Goal: Task Accomplishment & Management: Use online tool/utility

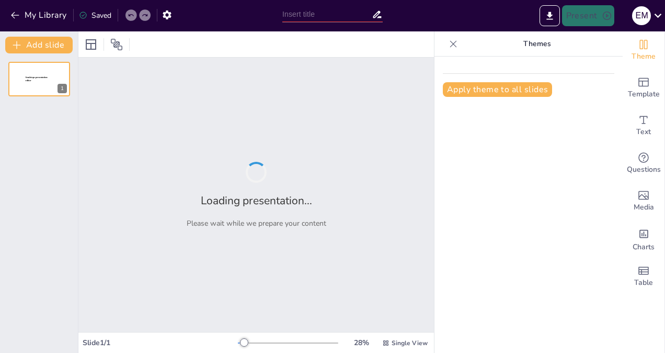
type input "Milestones in Technology: A Digital Overview of Key Advancements from Prehistor…"
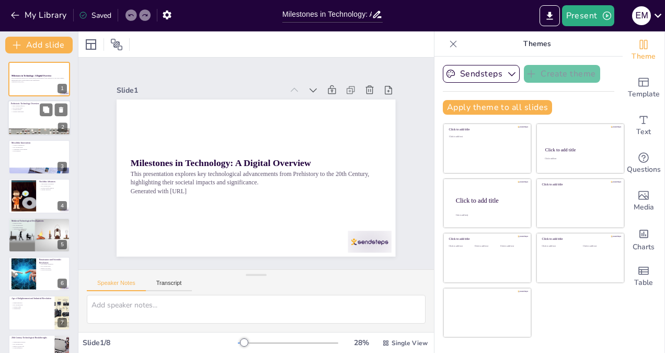
click at [24, 112] on p "Cultural expression" at bounding box center [39, 112] width 56 height 2
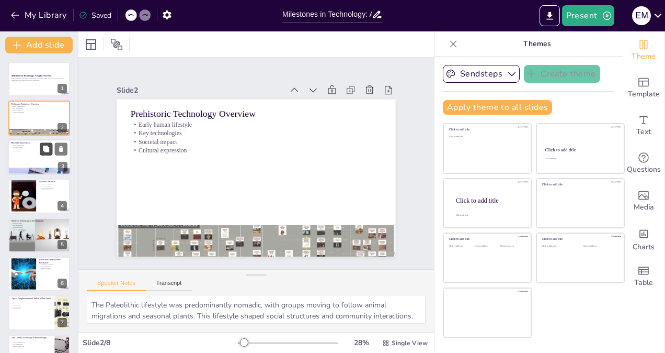
click at [46, 150] on icon at bounding box center [46, 148] width 6 height 6
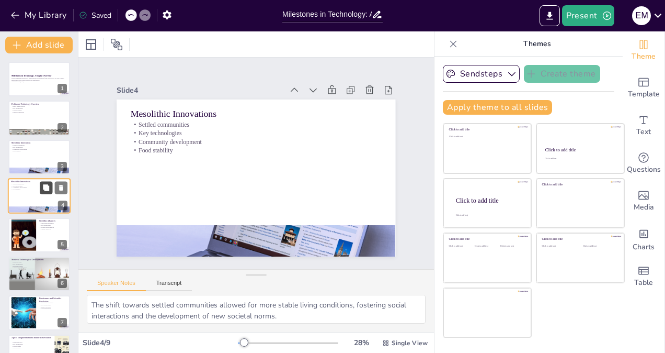
click at [44, 186] on icon at bounding box center [46, 187] width 6 height 6
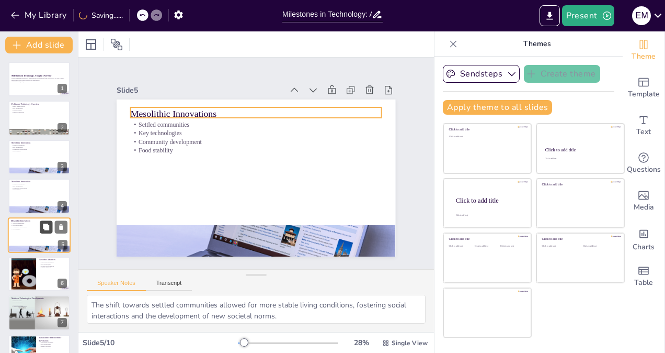
scroll to position [31, 0]
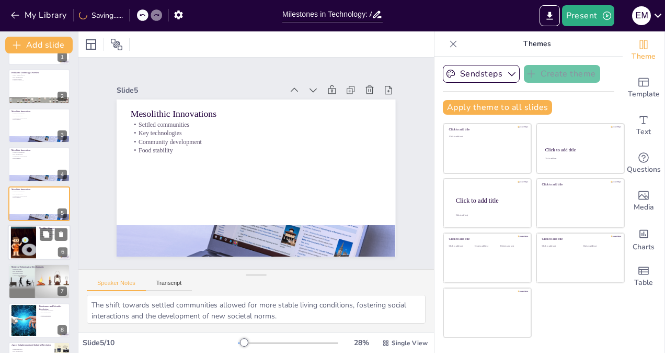
click at [36, 232] on div at bounding box center [23, 242] width 56 height 32
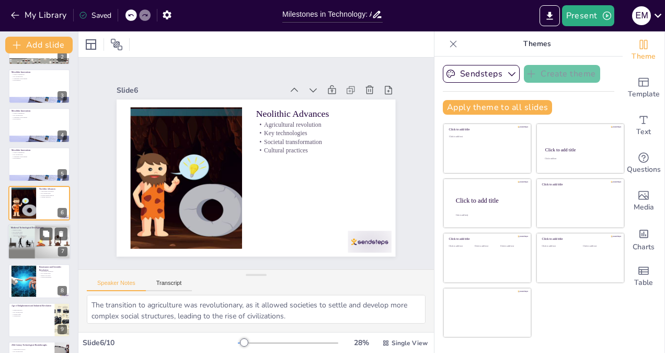
scroll to position [103, 0]
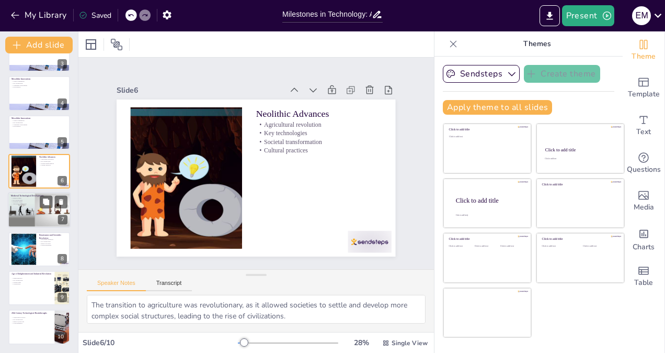
click at [21, 205] on div at bounding box center [39, 210] width 106 height 36
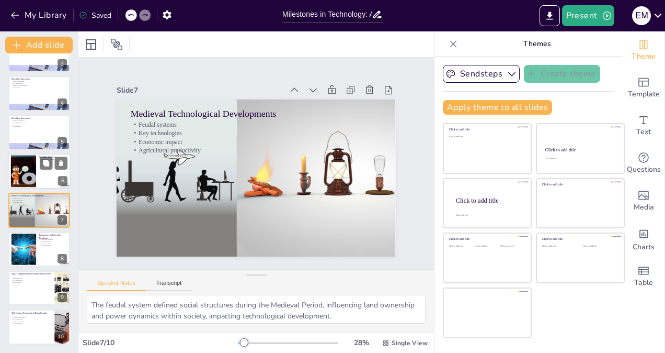
click at [35, 175] on div at bounding box center [23, 171] width 56 height 32
type textarea "The transition to agriculture was revolutionary, as it allowed societies to set…"
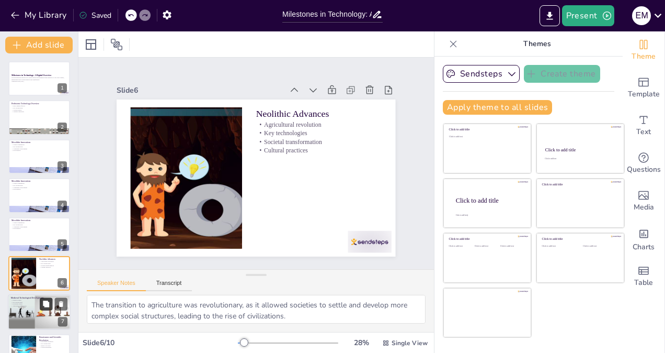
scroll to position [0, 0]
click at [37, 82] on p "Generated with [URL]" at bounding box center [39, 82] width 56 height 2
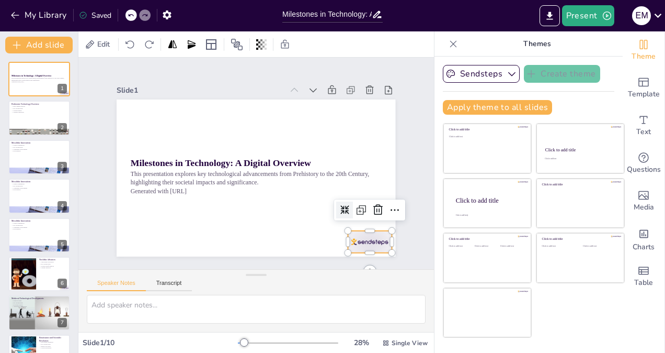
click at [356, 240] on div at bounding box center [361, 253] width 46 height 26
click at [369, 215] on icon at bounding box center [373, 222] width 14 height 14
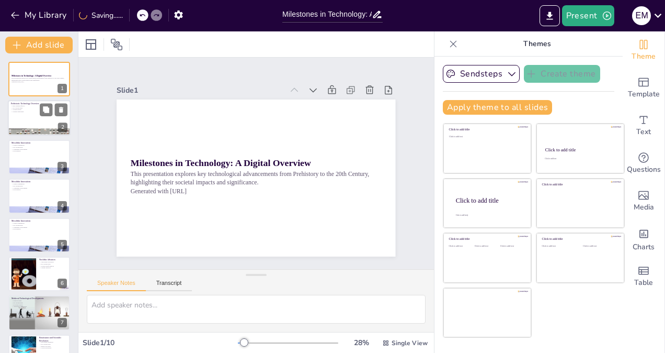
click at [46, 123] on div at bounding box center [39, 118] width 63 height 36
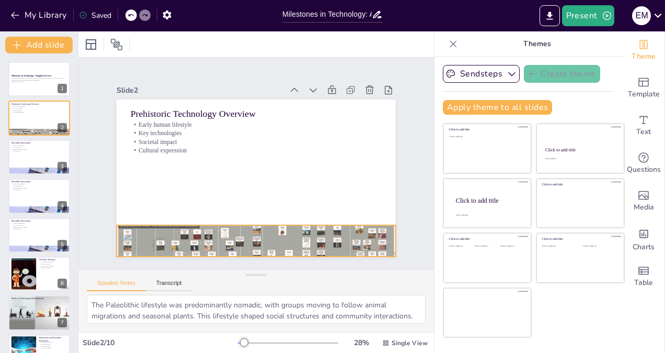
click at [216, 235] on div at bounding box center [248, 239] width 290 height 147
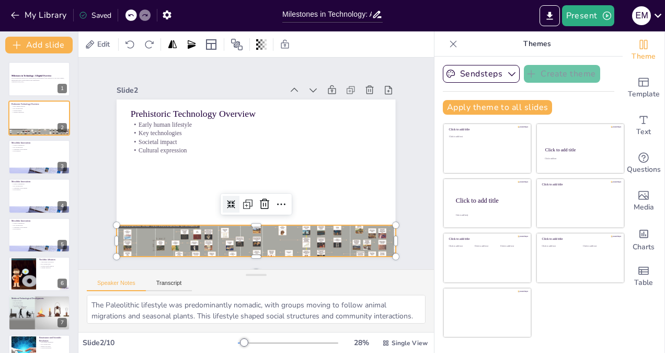
click at [216, 201] on div at bounding box center [223, 198] width 20 height 20
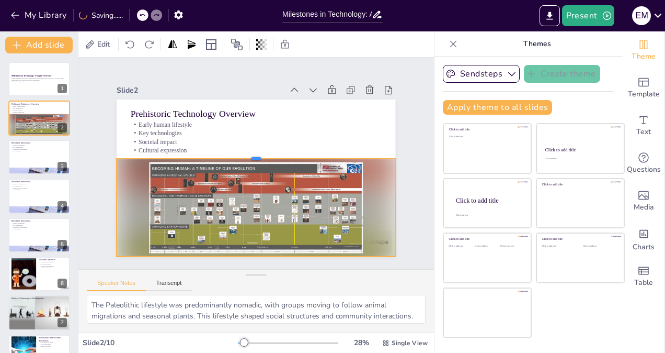
drag, startPoint x: 251, startPoint y: 218, endPoint x: 259, endPoint y: 152, distance: 66.4
click at [259, 152] on div at bounding box center [260, 155] width 258 height 121
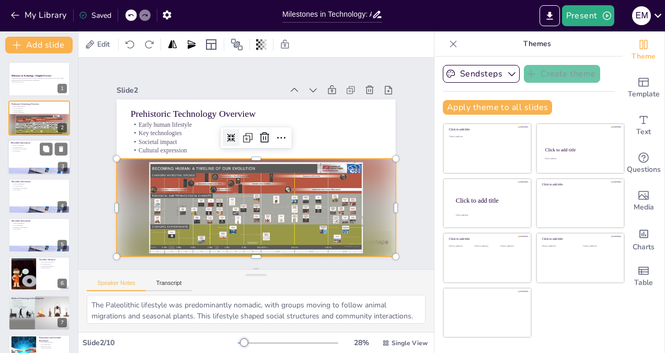
click at [27, 157] on div at bounding box center [39, 157] width 63 height 36
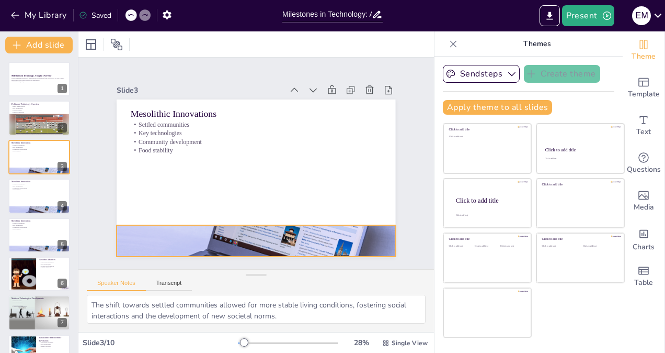
click at [264, 231] on div at bounding box center [247, 239] width 299 height 237
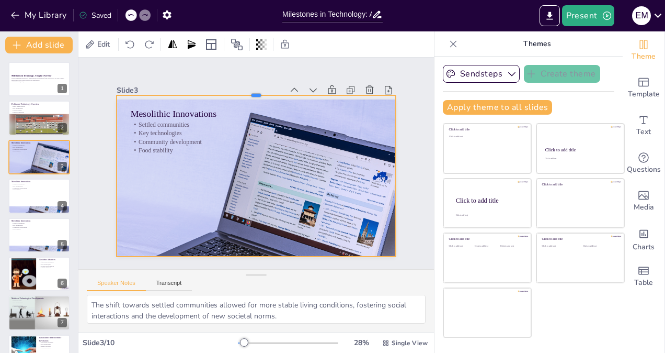
drag, startPoint x: 249, startPoint y: 220, endPoint x: 280, endPoint y: 89, distance: 134.5
click at [280, 89] on div at bounding box center [256, 91] width 279 height 8
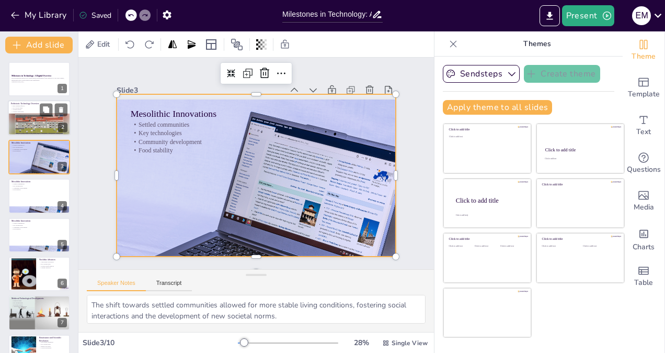
click at [31, 121] on div at bounding box center [39, 124] width 63 height 22
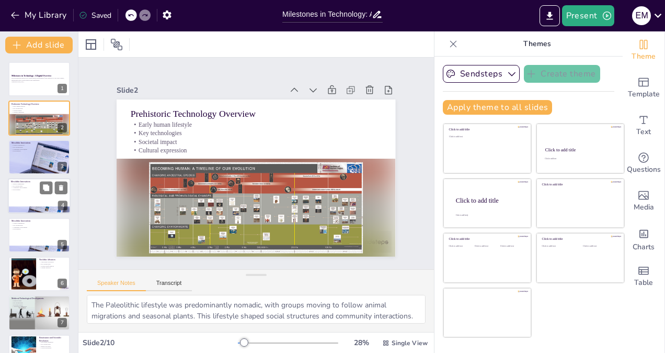
click at [31, 192] on div at bounding box center [39, 196] width 63 height 36
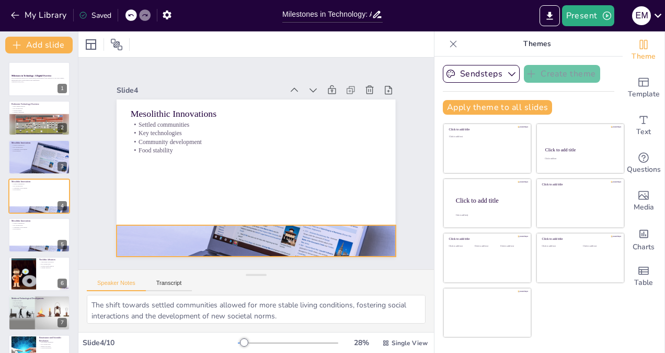
click at [290, 227] on div at bounding box center [240, 239] width 316 height 263
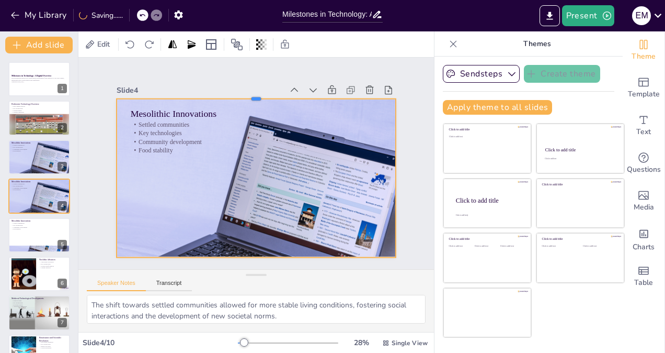
drag, startPoint x: 247, startPoint y: 221, endPoint x: 249, endPoint y: 94, distance: 127.1
click at [249, 94] on div at bounding box center [270, 96] width 275 height 66
click at [20, 231] on div at bounding box center [39, 235] width 63 height 36
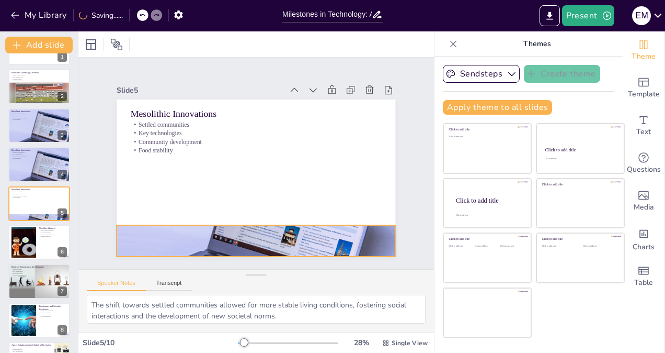
click at [292, 226] on div at bounding box center [247, 239] width 299 height 237
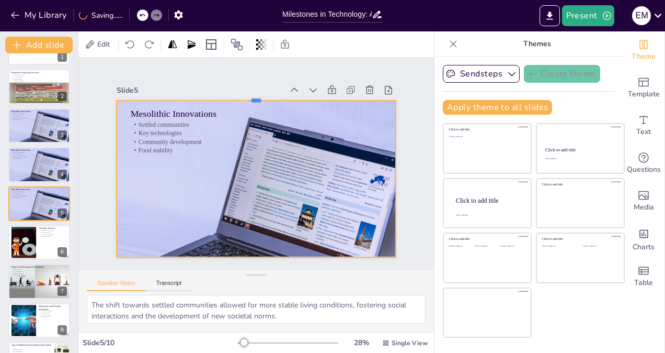
drag, startPoint x: 249, startPoint y: 221, endPoint x: 242, endPoint y: 95, distance: 125.7
click at [242, 95] on div at bounding box center [277, 99] width 268 height 94
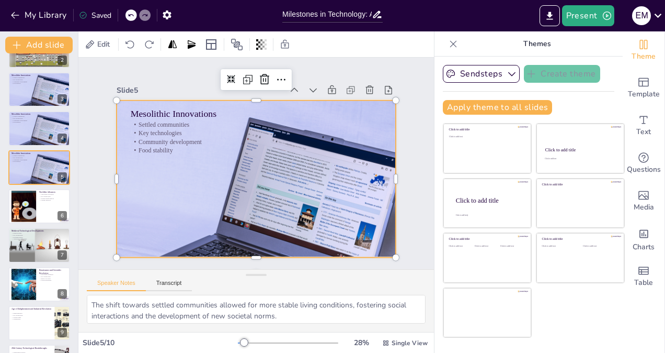
scroll to position [84, 0]
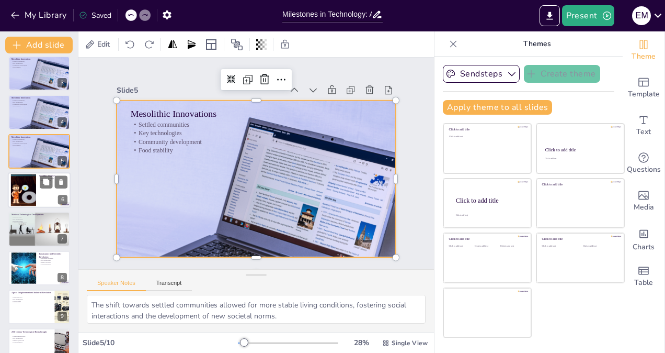
click at [47, 201] on div at bounding box center [39, 190] width 63 height 36
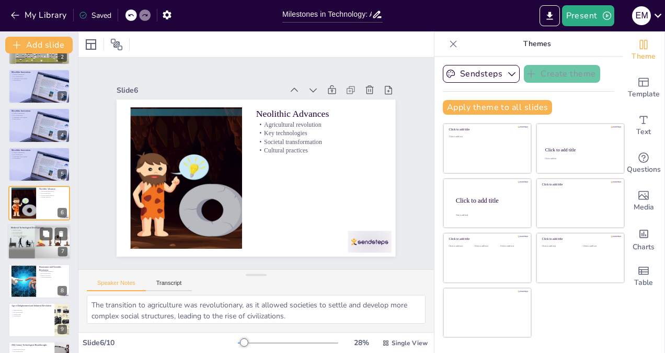
click at [32, 240] on div at bounding box center [39, 242] width 106 height 36
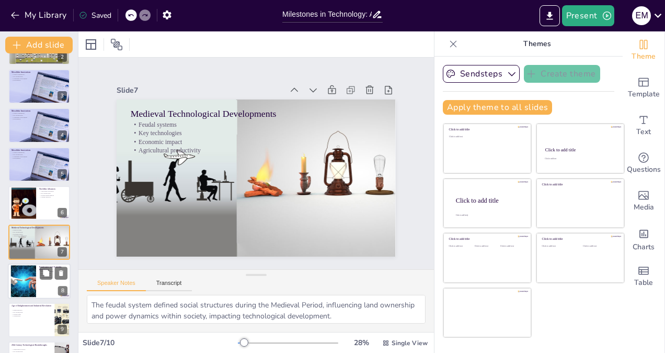
scroll to position [103, 0]
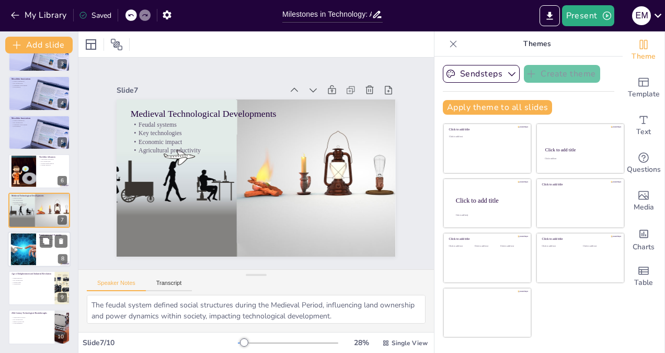
click at [28, 249] on div at bounding box center [23, 249] width 57 height 32
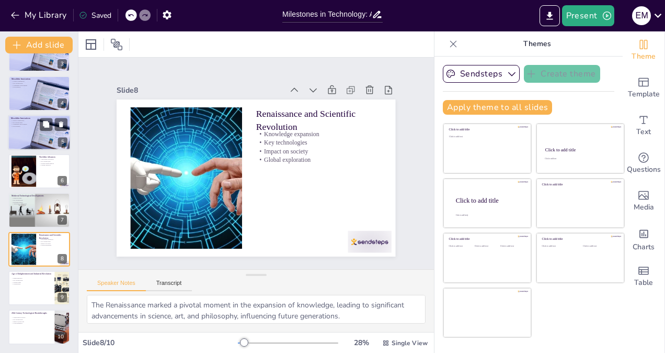
click at [32, 133] on div at bounding box center [42, 142] width 69 height 55
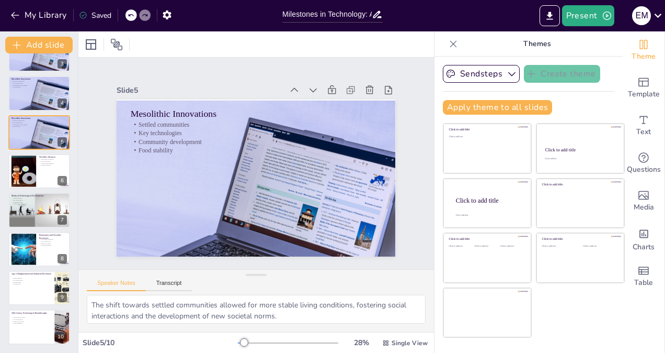
scroll to position [31, 0]
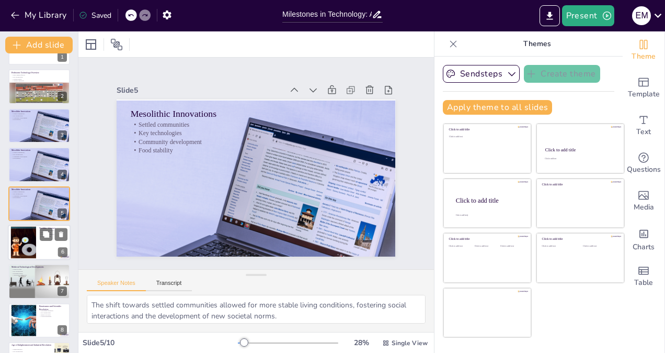
click at [41, 253] on div at bounding box center [39, 242] width 63 height 36
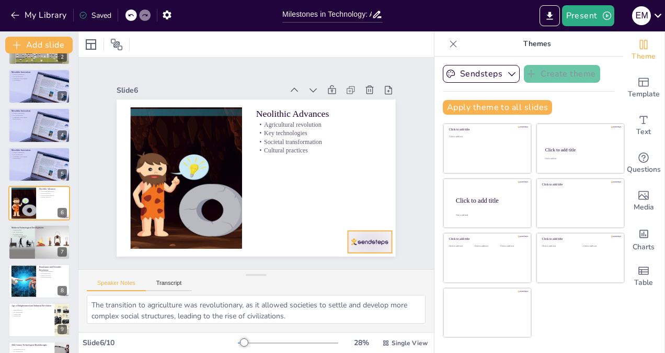
click at [372, 240] on div at bounding box center [361, 253] width 46 height 26
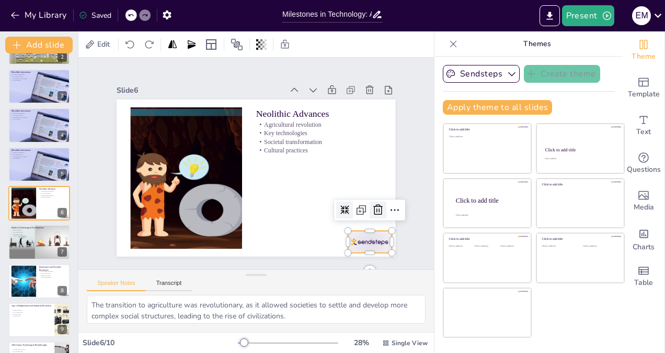
click at [372, 215] on icon at bounding box center [373, 222] width 14 height 14
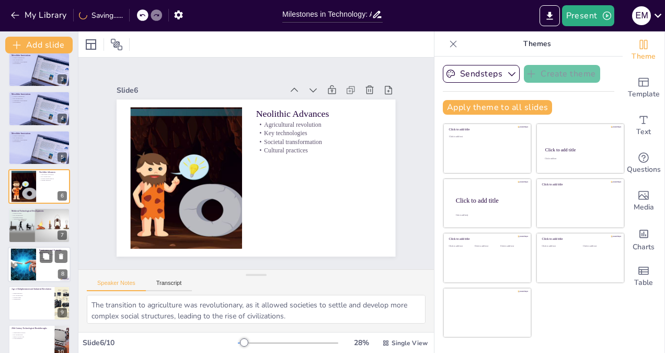
scroll to position [103, 0]
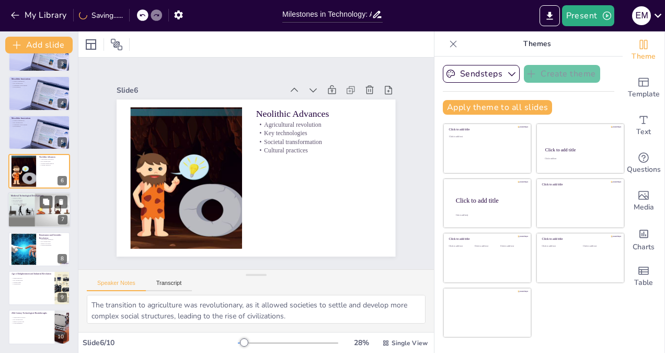
click at [40, 211] on div at bounding box center [39, 210] width 106 height 36
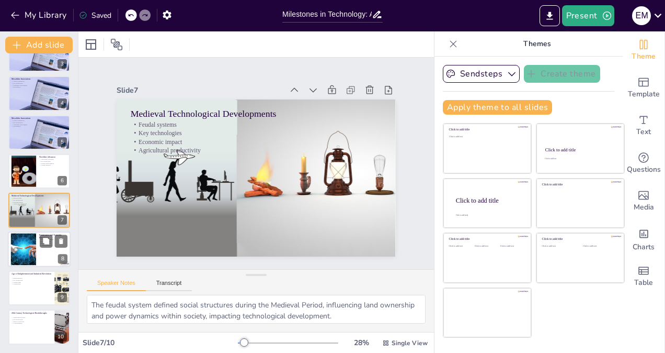
click at [18, 247] on div at bounding box center [23, 249] width 57 height 32
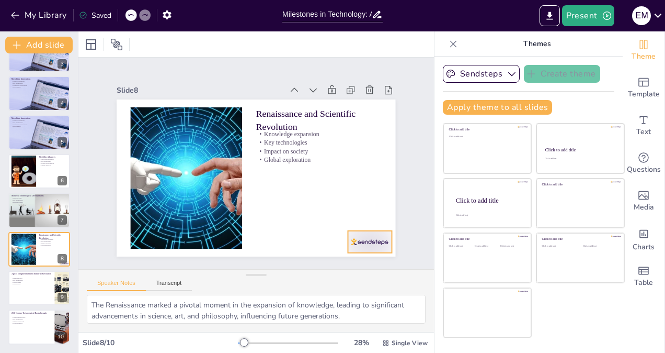
click at [365, 256] on div at bounding box center [340, 273] width 48 height 34
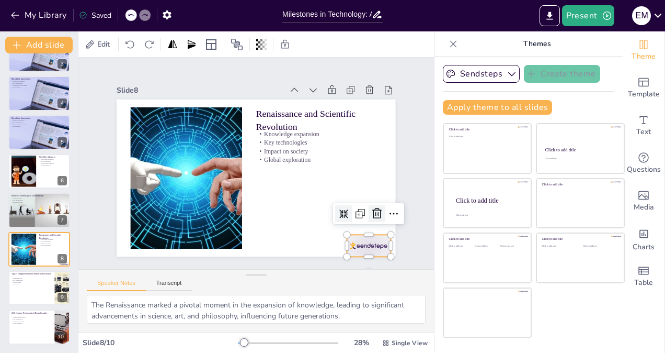
click at [373, 220] on icon at bounding box center [371, 225] width 10 height 11
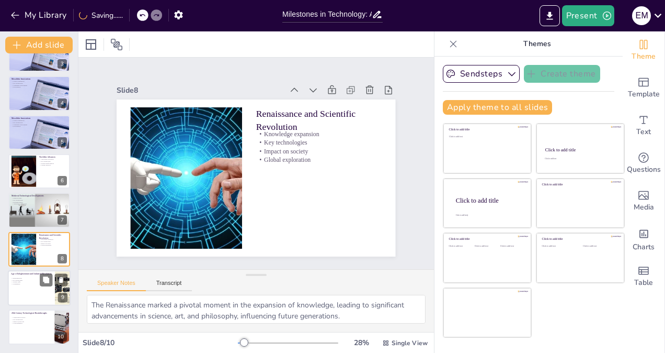
click at [32, 276] on div "Age of Enlightenment and Industrial Revolution" at bounding box center [31, 274] width 41 height 5
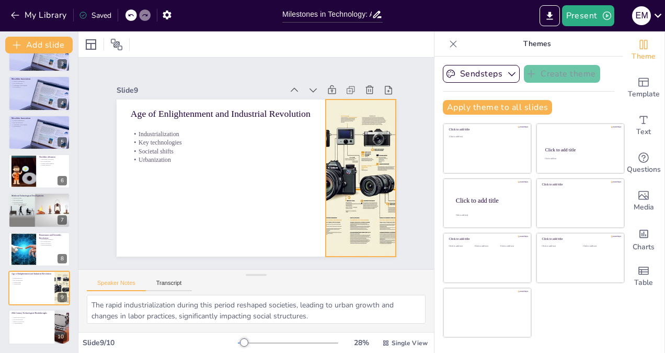
click at [338, 204] on div at bounding box center [359, 188] width 290 height 185
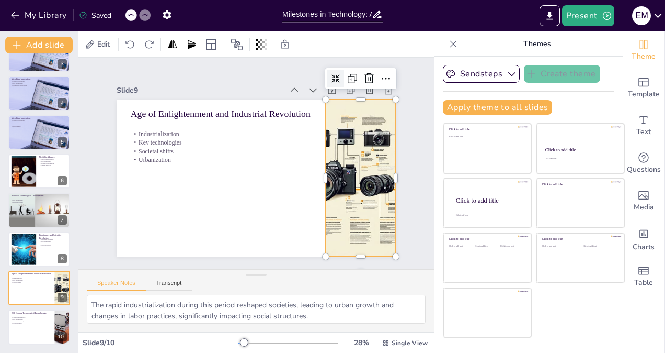
click at [339, 83] on icon at bounding box center [343, 87] width 9 height 9
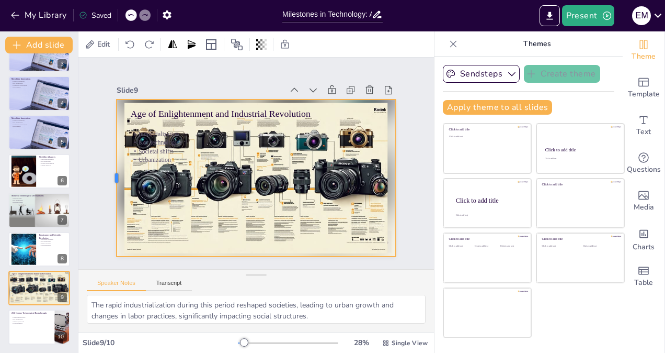
drag, startPoint x: 316, startPoint y: 173, endPoint x: 107, endPoint y: 201, distance: 211.2
click at [107, 201] on div at bounding box center [112, 147] width 41 height 155
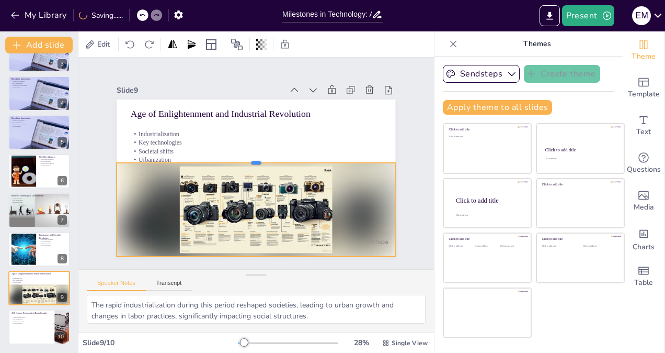
drag, startPoint x: 252, startPoint y: 94, endPoint x: 226, endPoint y: 157, distance: 68.5
click at [226, 157] on div at bounding box center [260, 160] width 171 height 231
click at [224, 142] on div at bounding box center [231, 141] width 17 height 17
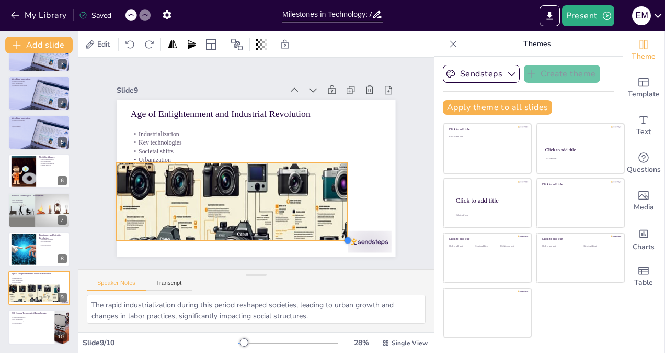
drag, startPoint x: 387, startPoint y: 253, endPoint x: 339, endPoint y: 233, distance: 52.1
click at [339, 245] on div at bounding box center [339, 249] width 9 height 9
click at [319, 207] on div at bounding box center [266, 254] width 344 height 316
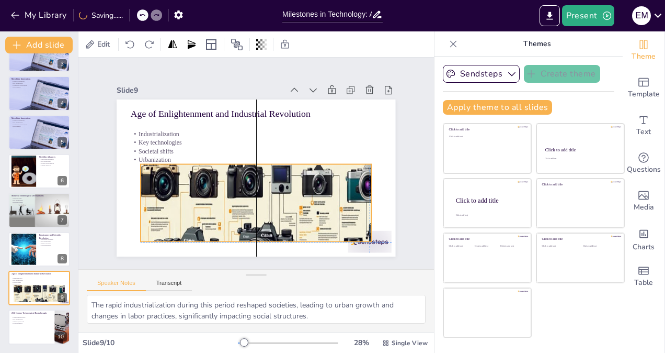
drag, startPoint x: 338, startPoint y: 196, endPoint x: 362, endPoint y: 201, distance: 24.5
click at [362, 201] on div at bounding box center [279, 261] width 368 height 344
click at [226, 143] on div at bounding box center [233, 140] width 18 height 18
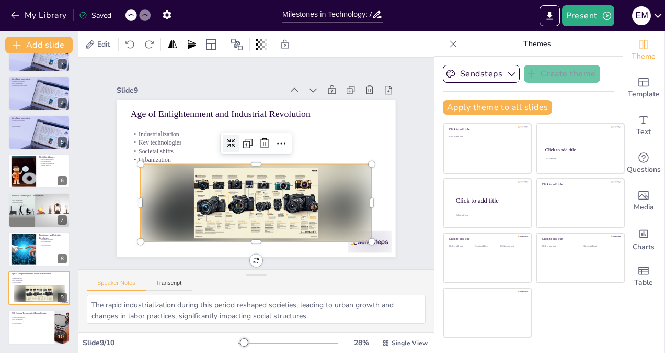
click at [340, 191] on div at bounding box center [251, 202] width 237 height 101
click at [278, 142] on icon at bounding box center [285, 148] width 15 height 15
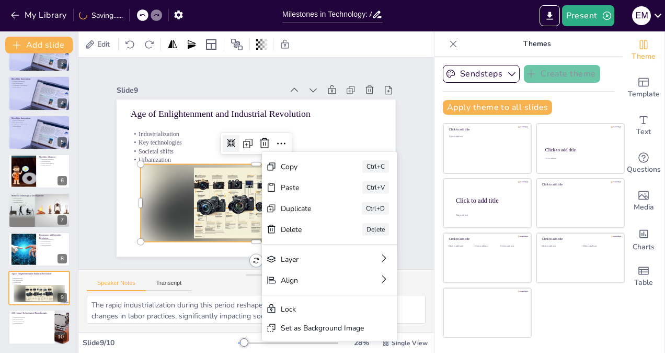
click at [185, 200] on div at bounding box center [256, 202] width 231 height 77
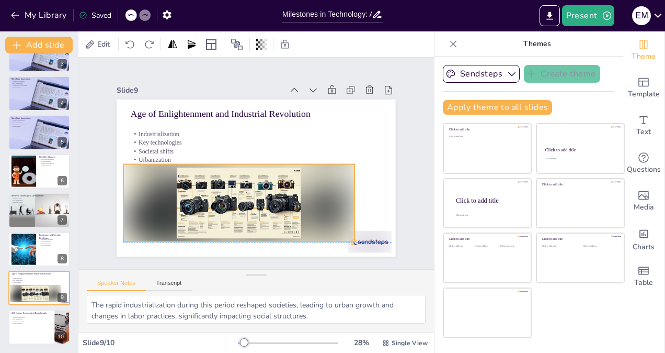
drag, startPoint x: 361, startPoint y: 197, endPoint x: 344, endPoint y: 201, distance: 17.6
click at [344, 201] on div at bounding box center [234, 200] width 237 height 101
click at [240, 191] on div at bounding box center [238, 202] width 231 height 77
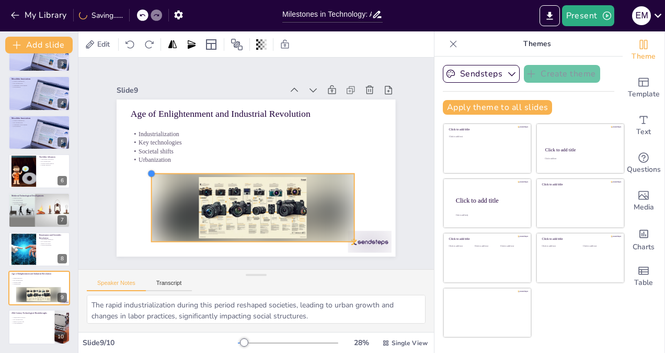
drag, startPoint x: 119, startPoint y: 152, endPoint x: 298, endPoint y: 170, distance: 179.8
click at [298, 170] on div "Age of Enlightenment and Industrial Revolution Industrialization Key technologi…" at bounding box center [252, 177] width 314 height 235
click at [225, 151] on icon at bounding box center [230, 147] width 10 height 10
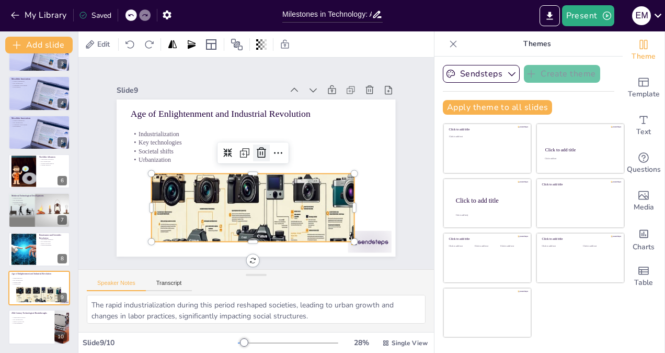
click at [258, 149] on icon at bounding box center [267, 158] width 18 height 18
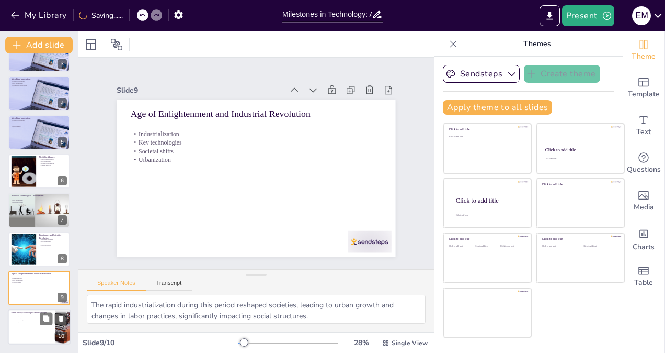
click at [32, 323] on p "Global influence" at bounding box center [31, 323] width 41 height 2
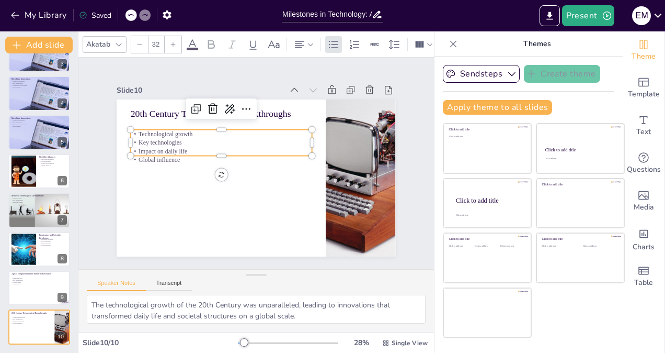
click at [199, 154] on div "20th Century Technological Breakthroughs Technological growth Key technologies …" at bounding box center [256, 177] width 279 height 157
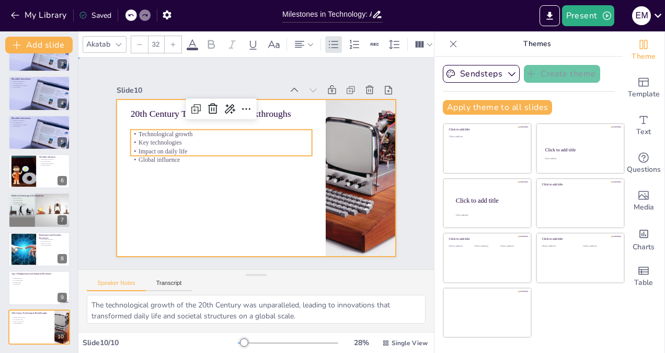
click at [134, 196] on div at bounding box center [255, 177] width 294 height 185
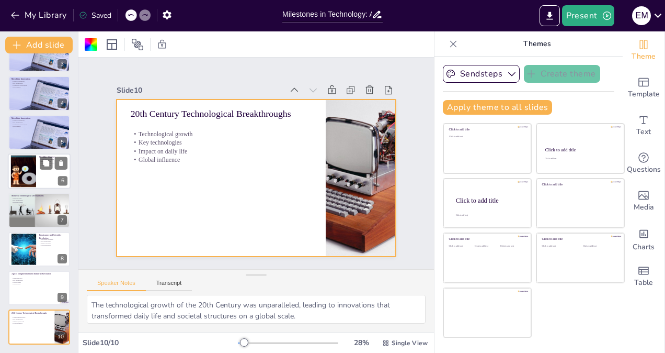
click at [23, 175] on div at bounding box center [23, 171] width 56 height 32
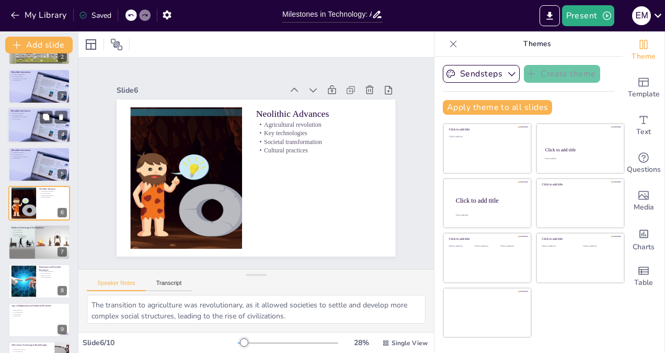
click at [43, 132] on div at bounding box center [43, 135] width 70 height 56
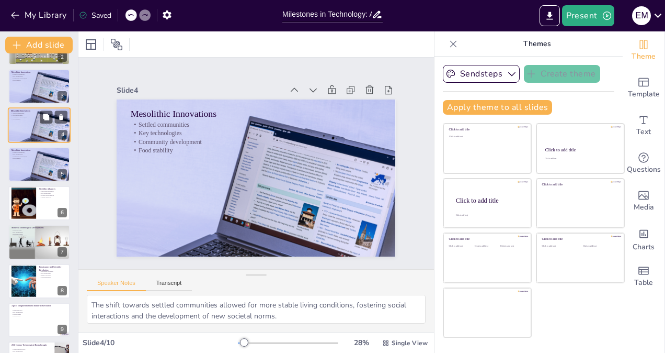
scroll to position [0, 0]
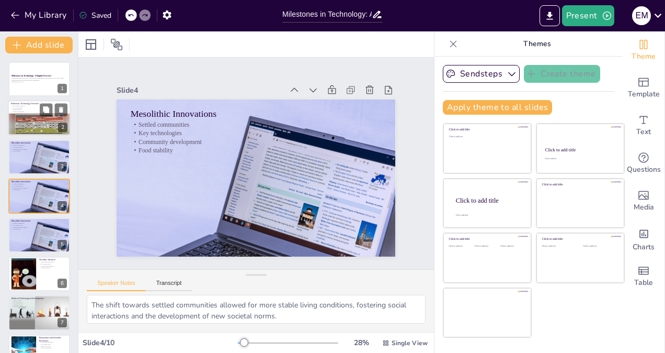
click at [56, 102] on p "Prehistoric Technology Overview" at bounding box center [39, 103] width 56 height 3
type textarea "The Paleolithic lifestyle was predominantly nomadic, with groups moving to foll…"
